Goal: Task Accomplishment & Management: Manage account settings

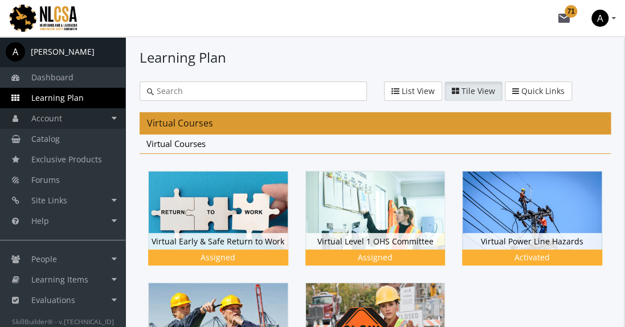
click at [68, 119] on link "Account" at bounding box center [62, 118] width 125 height 21
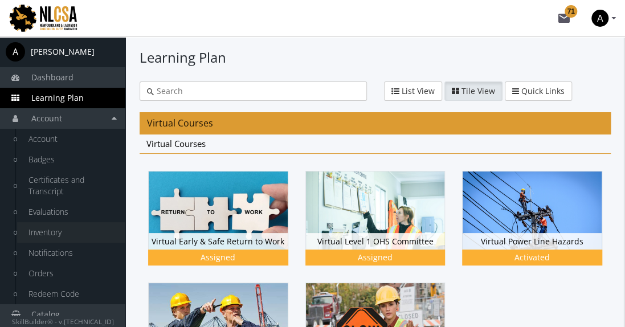
click at [59, 235] on link "Inventory" at bounding box center [71, 232] width 108 height 21
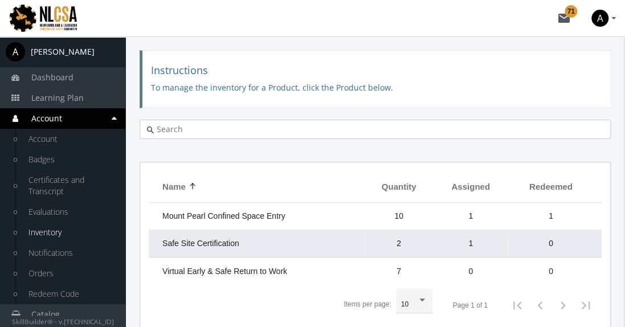
scroll to position [57, 0]
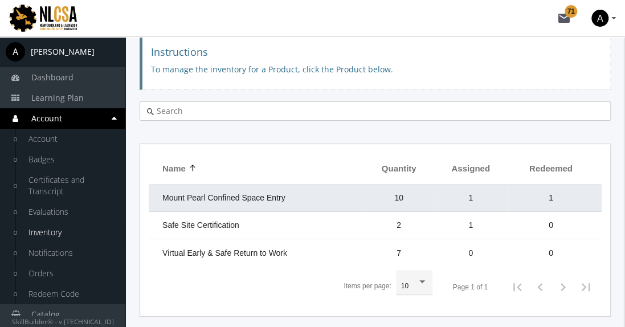
click at [281, 203] on td "Mount Pearl Confined Space Entry" at bounding box center [257, 198] width 216 height 27
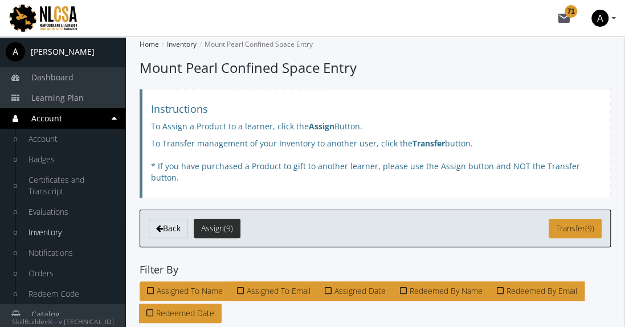
click at [213, 223] on span "Assign" at bounding box center [212, 228] width 23 height 11
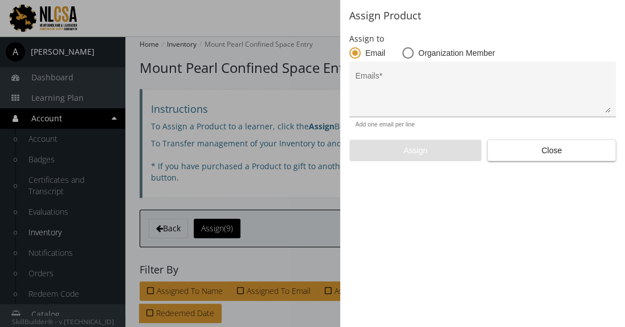
click at [397, 84] on textarea "Emails *" at bounding box center [483, 94] width 255 height 38
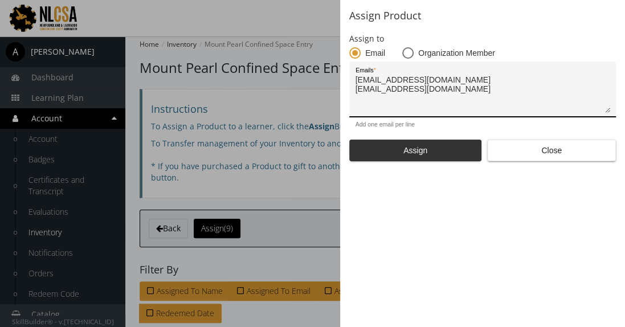
type textarea "[EMAIL_ADDRESS][DOMAIN_NAME] [EMAIL_ADDRESS][DOMAIN_NAME]"
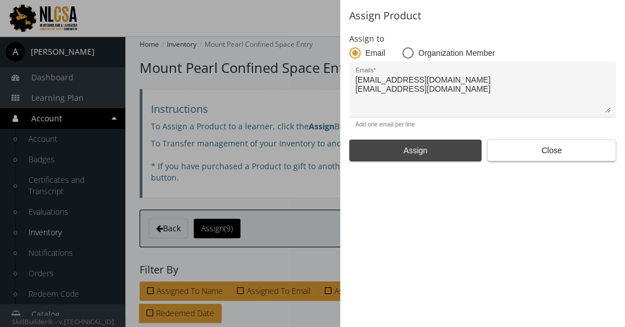
click at [444, 157] on span "Assign" at bounding box center [415, 150] width 113 height 21
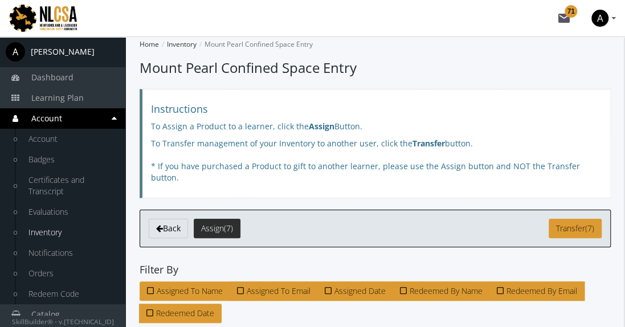
scroll to position [51, 0]
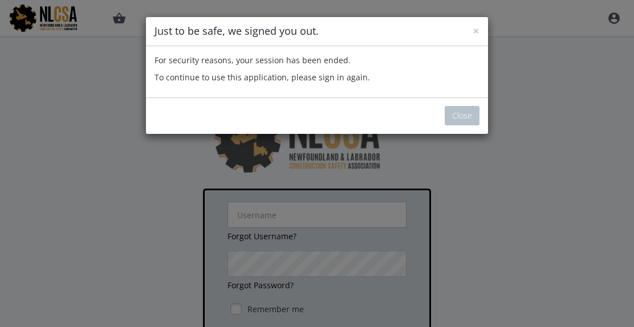
type input "[EMAIL_ADDRESS][DOMAIN_NAME]"
click at [455, 116] on button "Close" at bounding box center [461, 115] width 35 height 19
